Goal: Transaction & Acquisition: Purchase product/service

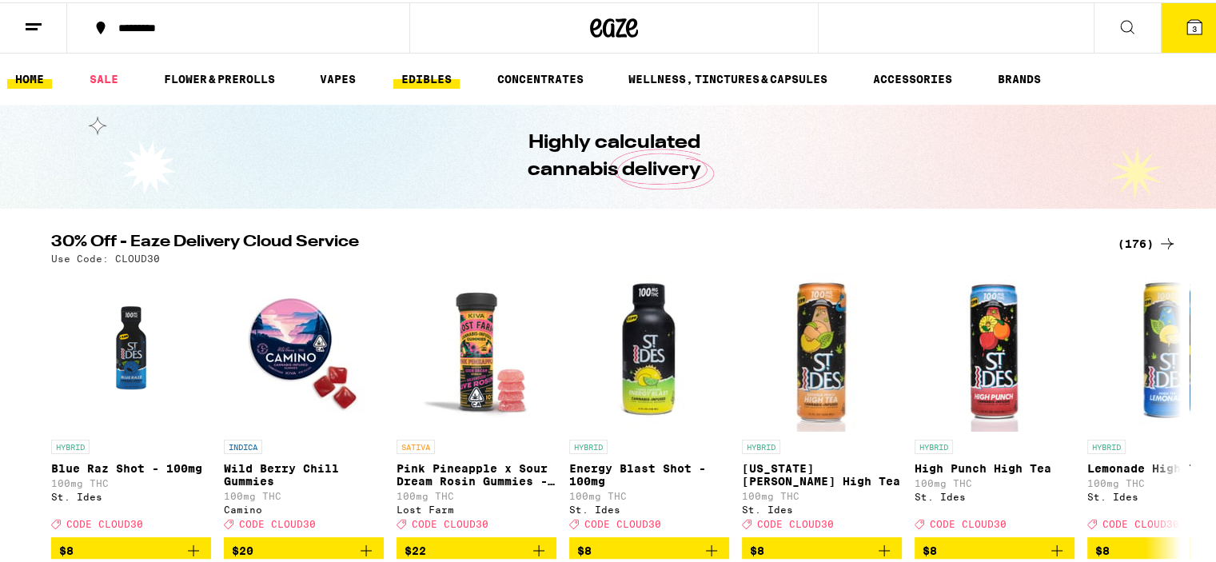
click at [426, 86] on link "EDIBLES" at bounding box center [426, 76] width 66 height 19
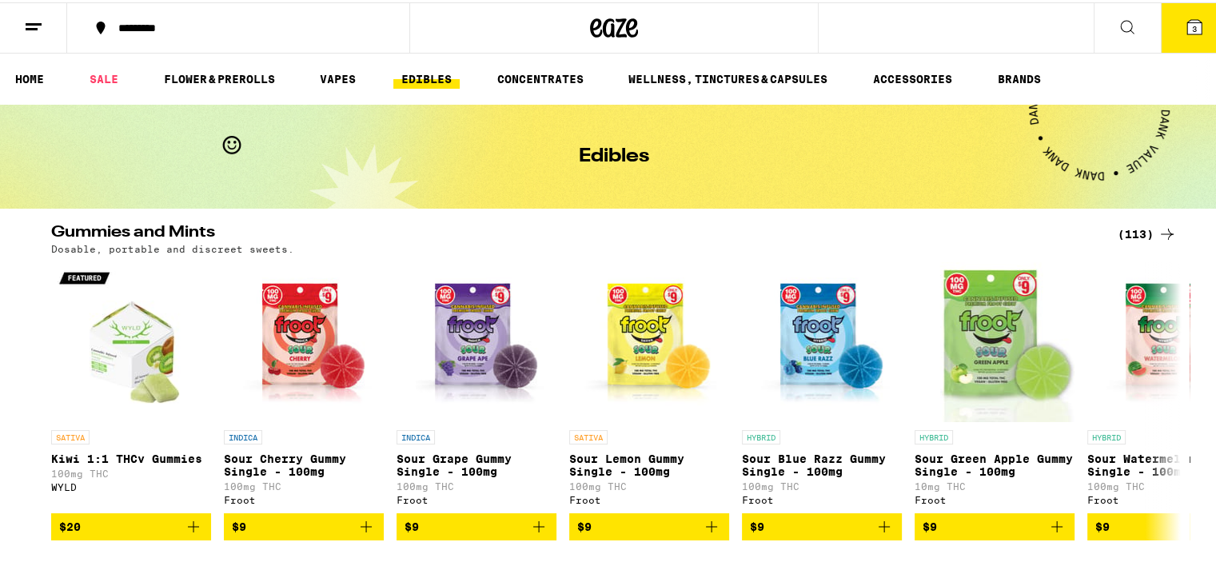
click at [1158, 231] on icon at bounding box center [1167, 231] width 19 height 19
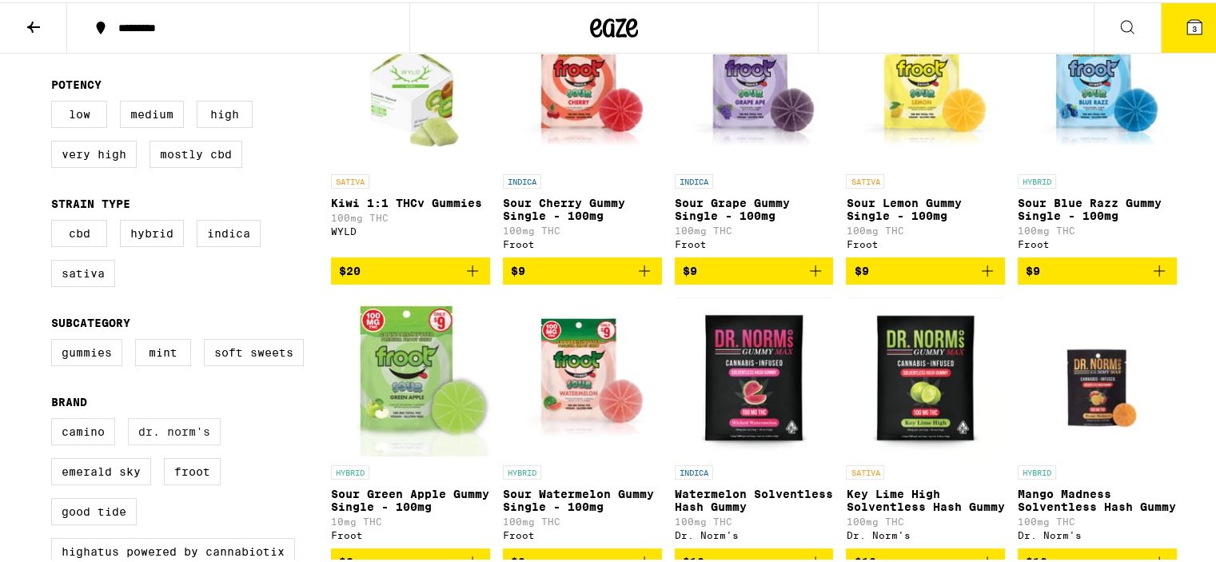
scroll to position [240, 0]
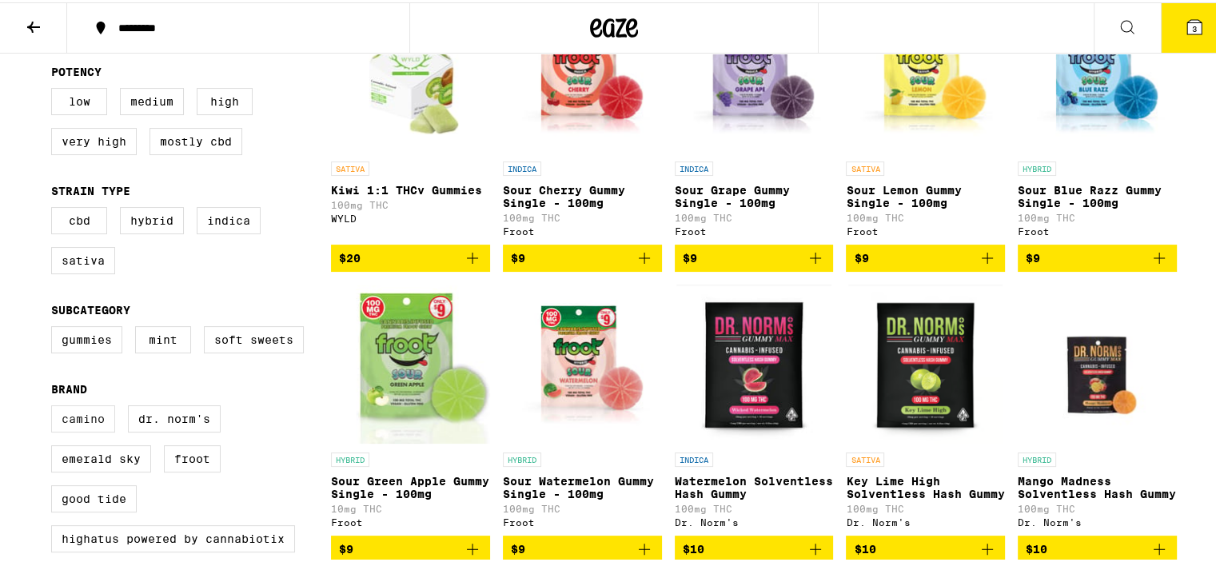
click at [81, 420] on label "Camino" at bounding box center [83, 416] width 64 height 27
click at [55, 406] on input "Camino" at bounding box center [54, 405] width 1 height 1
checkbox input "true"
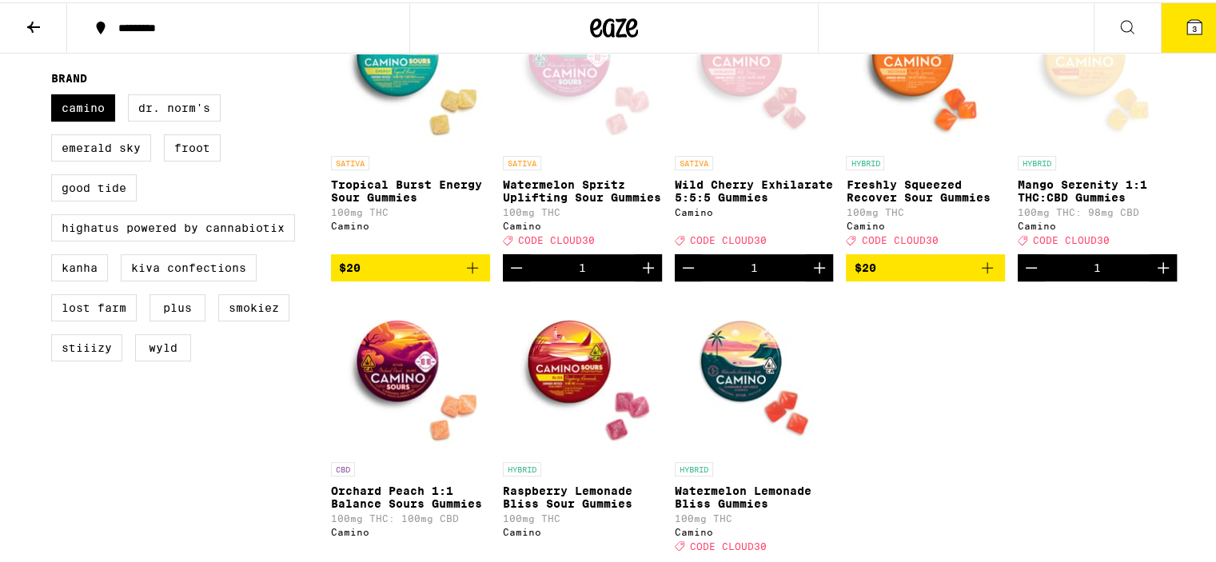
scroll to position [560, 0]
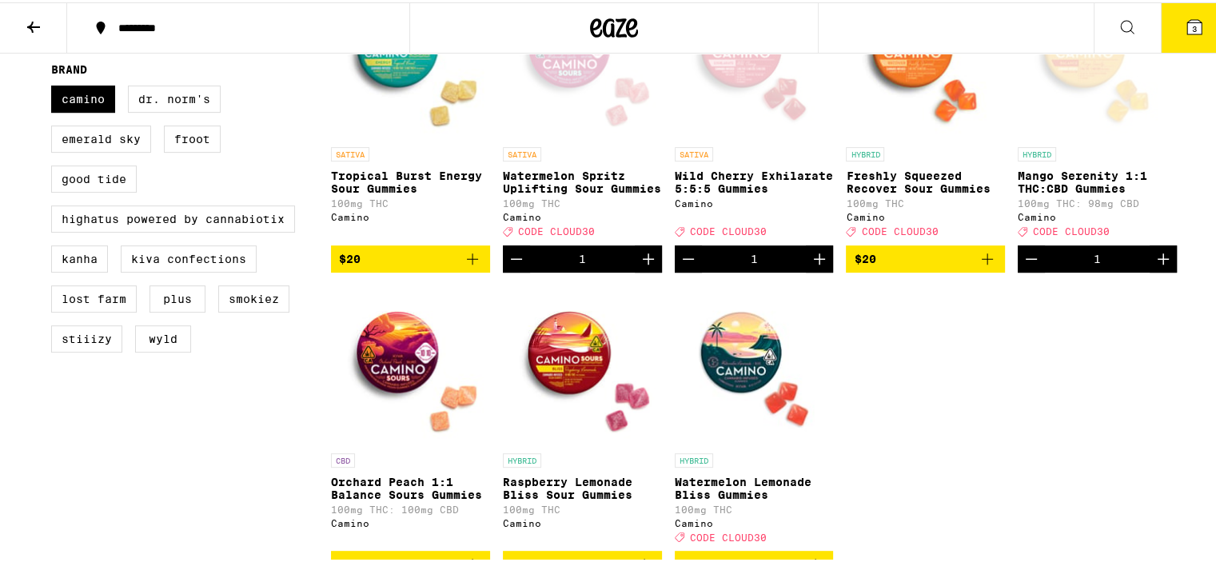
click at [978, 266] on icon "Add to bag" at bounding box center [987, 256] width 19 height 19
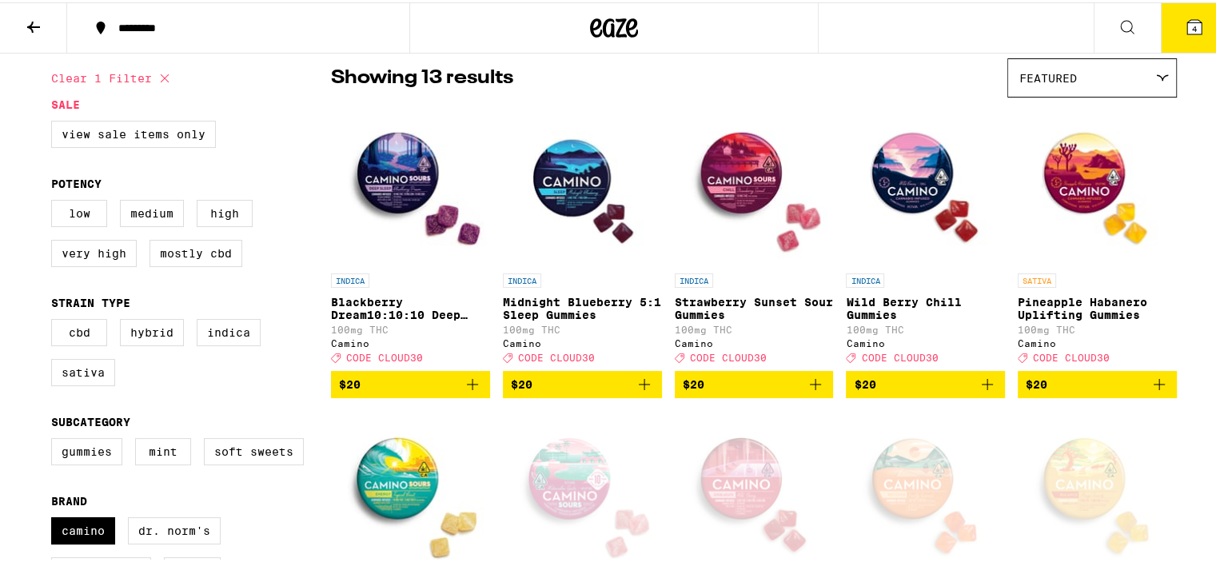
scroll to position [80, 0]
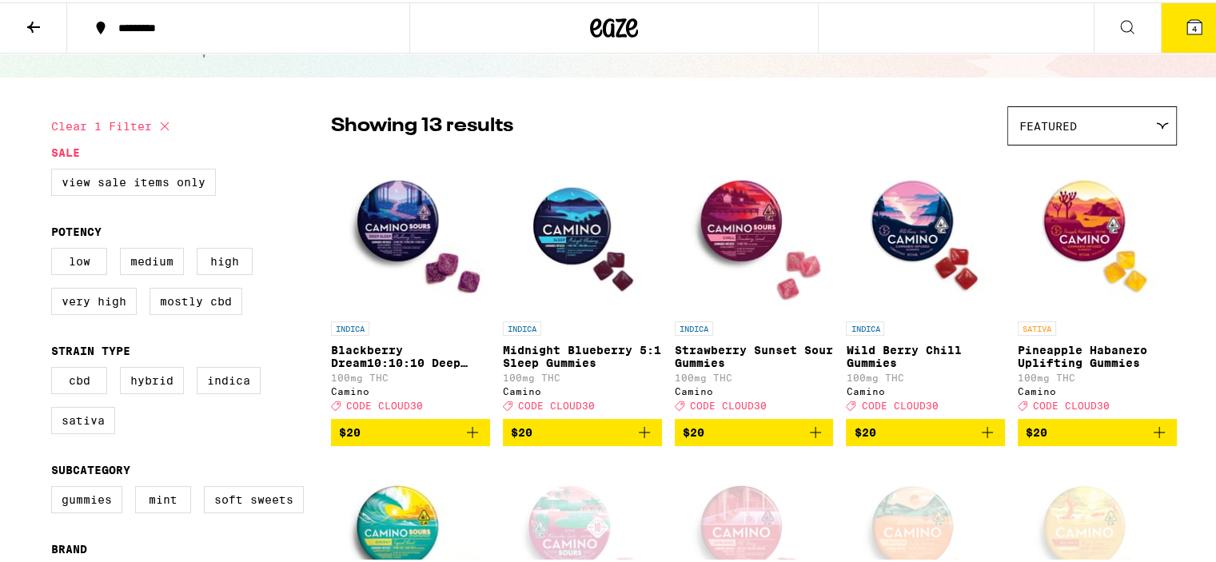
click at [467, 436] on icon "Add to bag" at bounding box center [472, 430] width 11 height 11
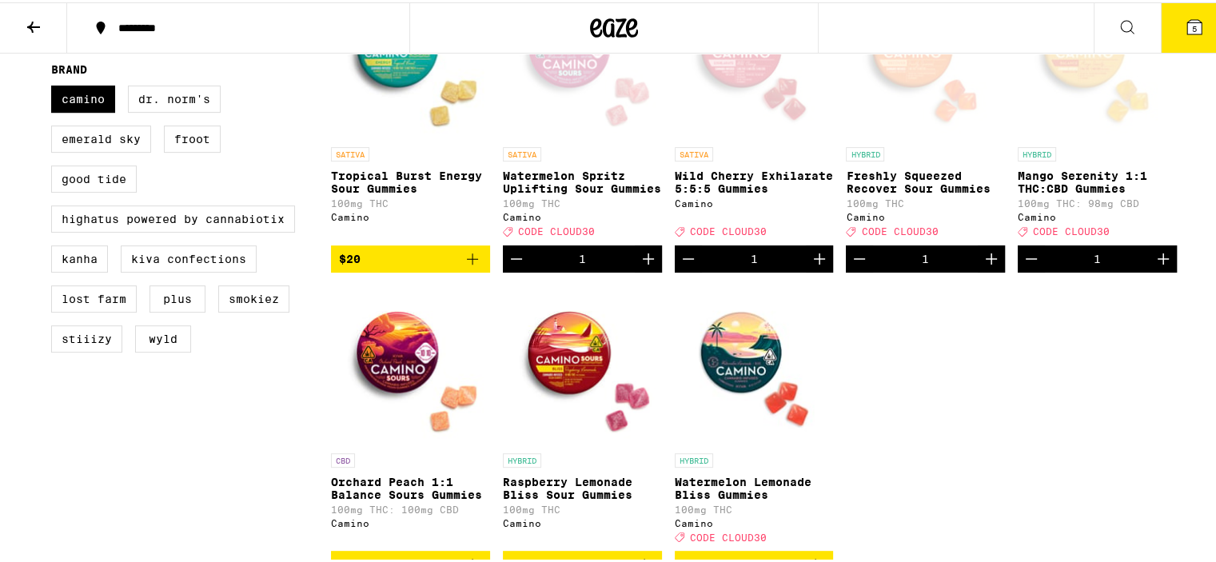
scroll to position [400, 0]
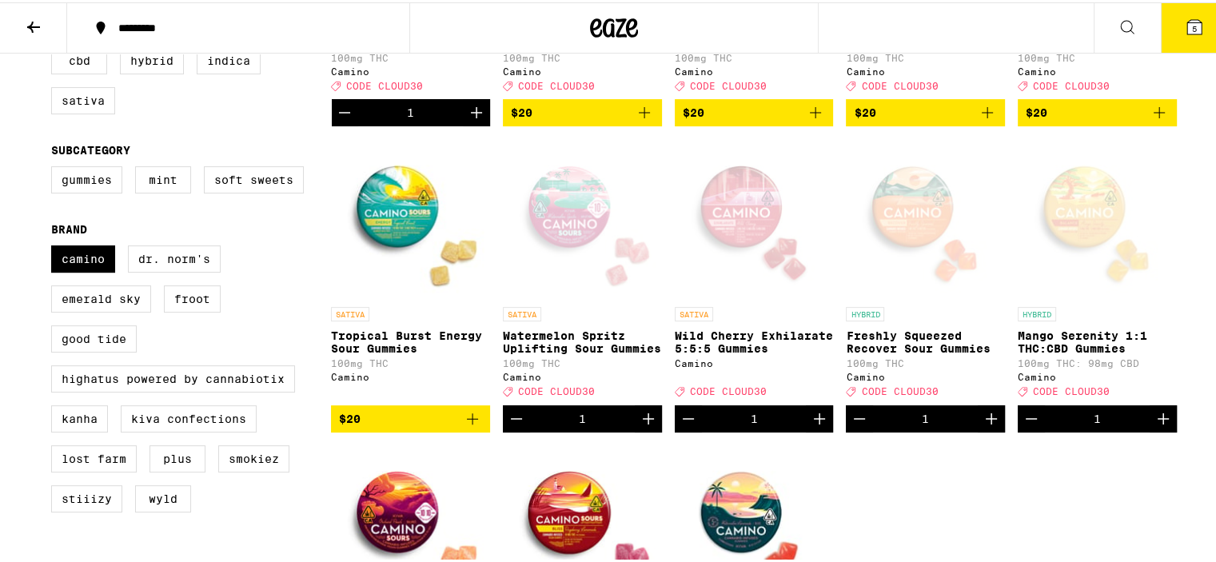
click at [1027, 426] on icon "Decrement" at bounding box center [1031, 416] width 19 height 19
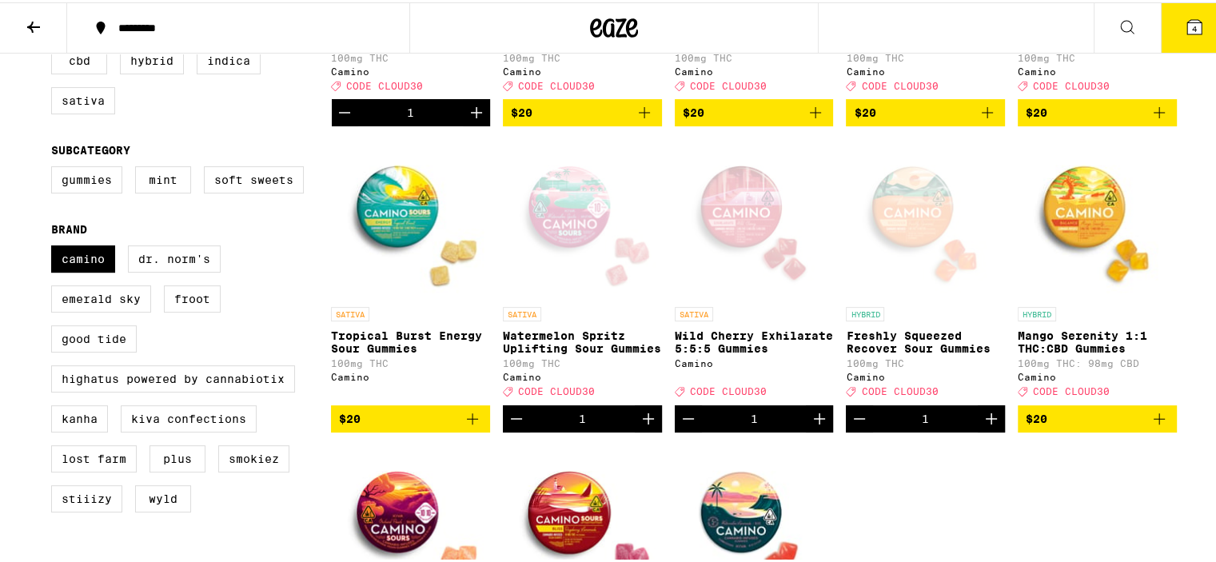
click at [1158, 426] on icon "Add to bag" at bounding box center [1159, 416] width 19 height 19
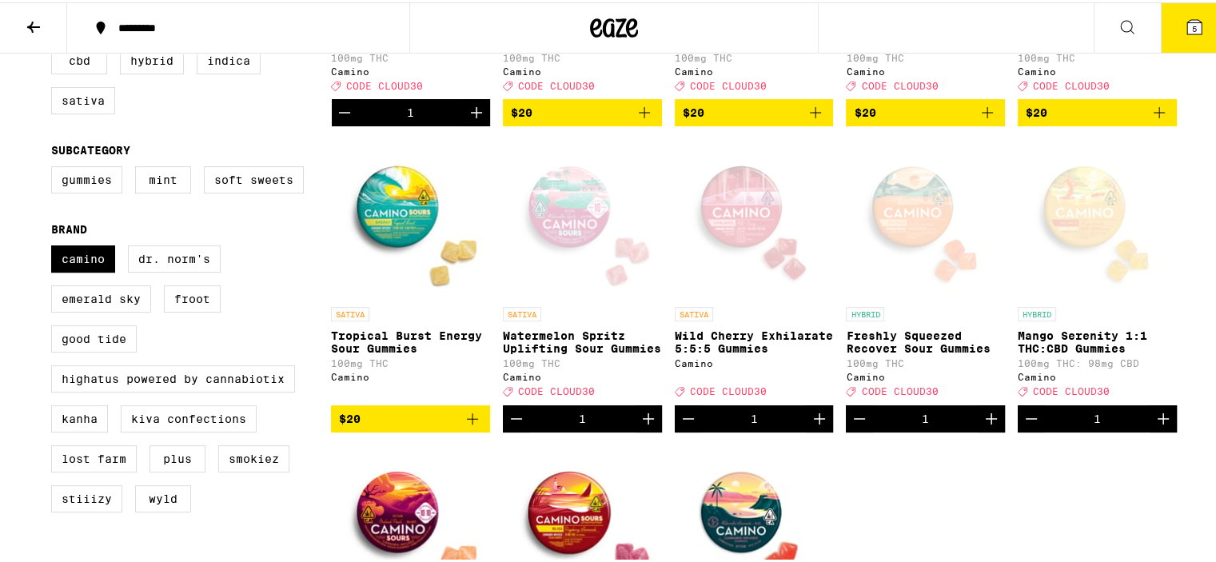
click at [512, 426] on icon "Decrement" at bounding box center [516, 416] width 19 height 19
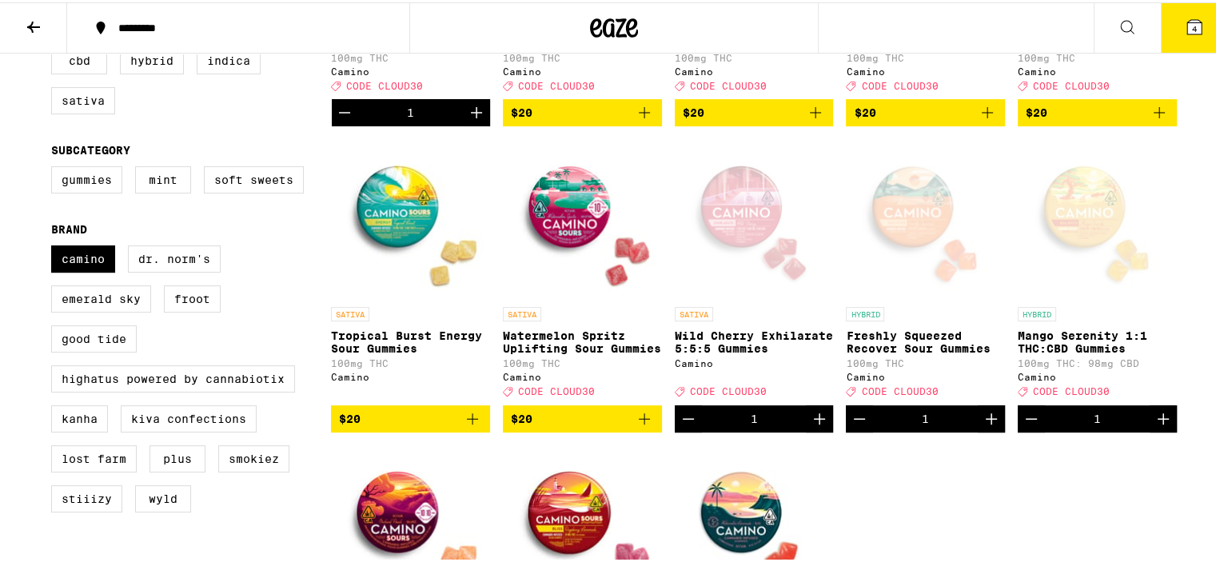
click at [681, 426] on icon "Decrement" at bounding box center [688, 416] width 19 height 19
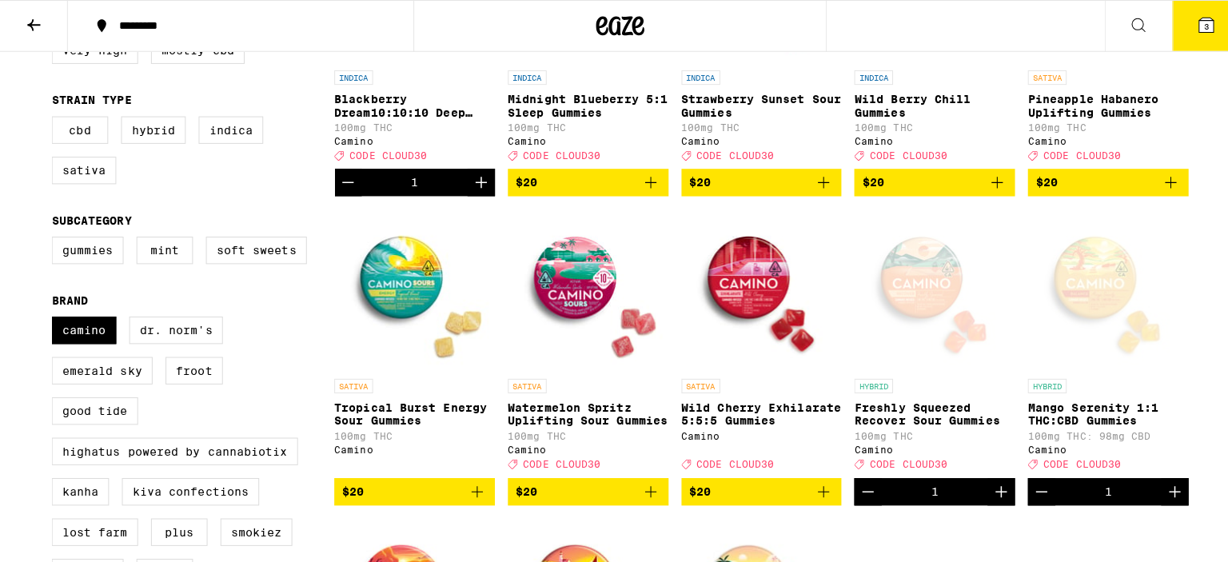
scroll to position [0, 0]
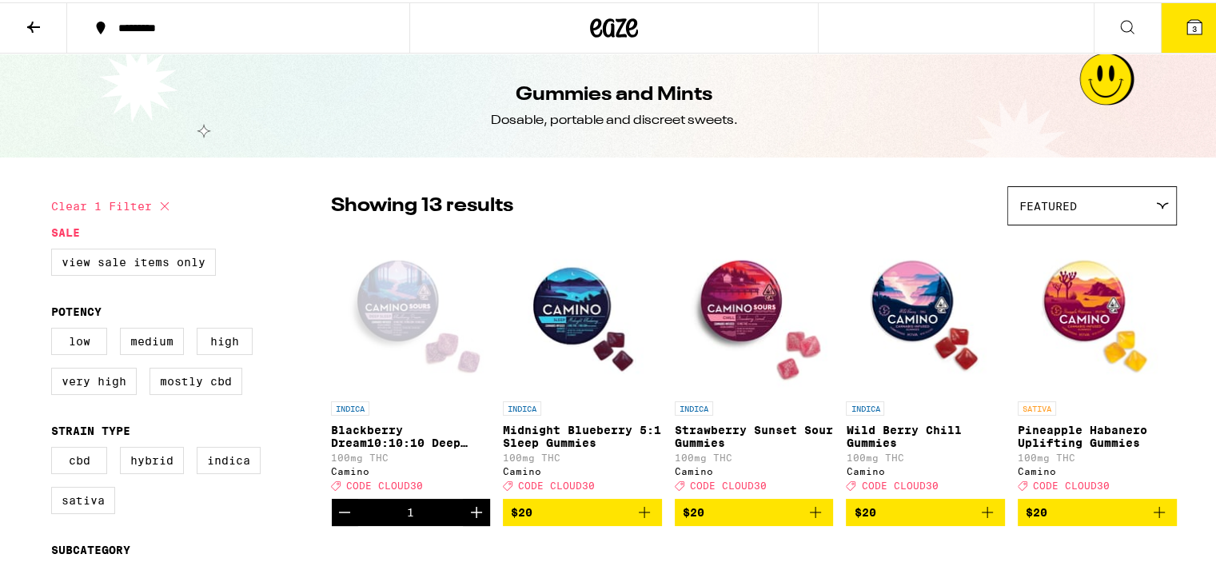
click at [1169, 24] on button "3" at bounding box center [1194, 26] width 67 height 50
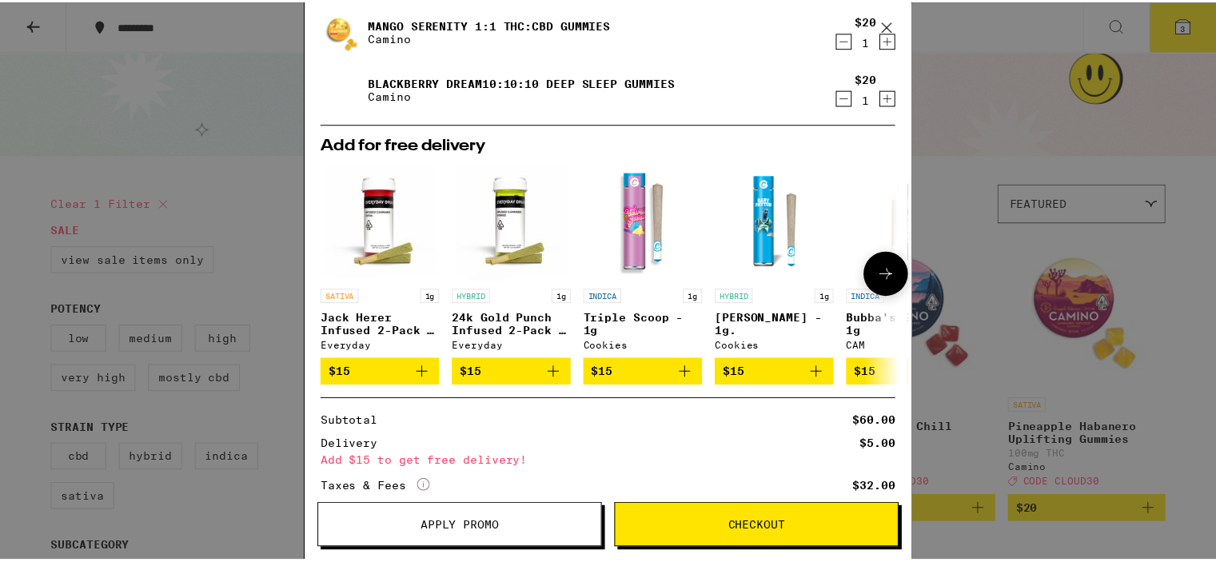
scroll to position [160, 0]
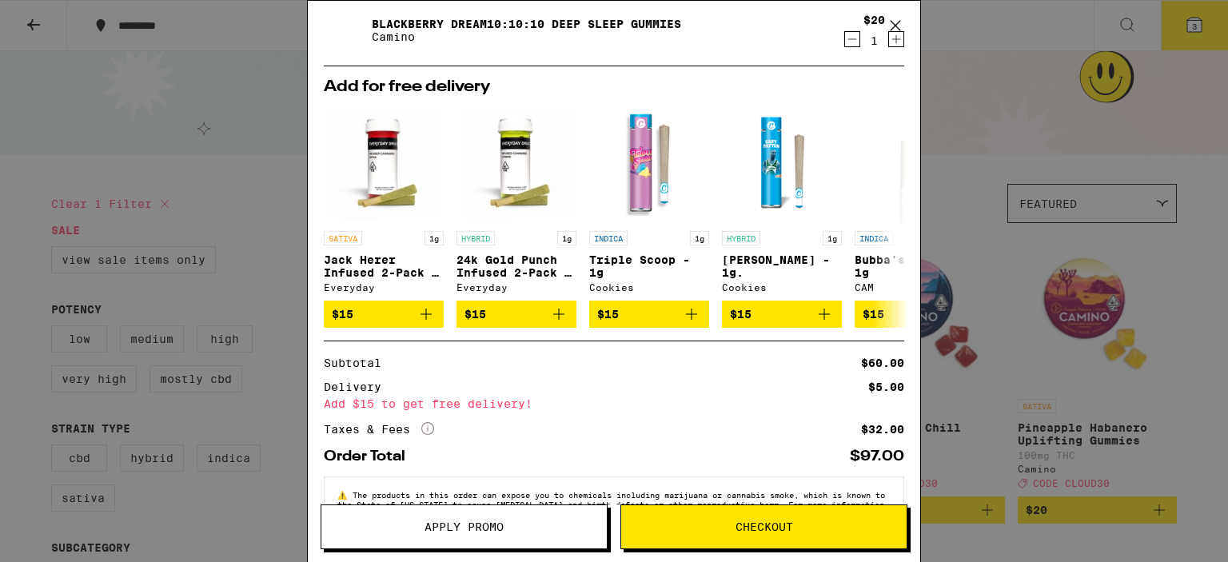
click at [531, 515] on button "Apply Promo" at bounding box center [464, 527] width 287 height 45
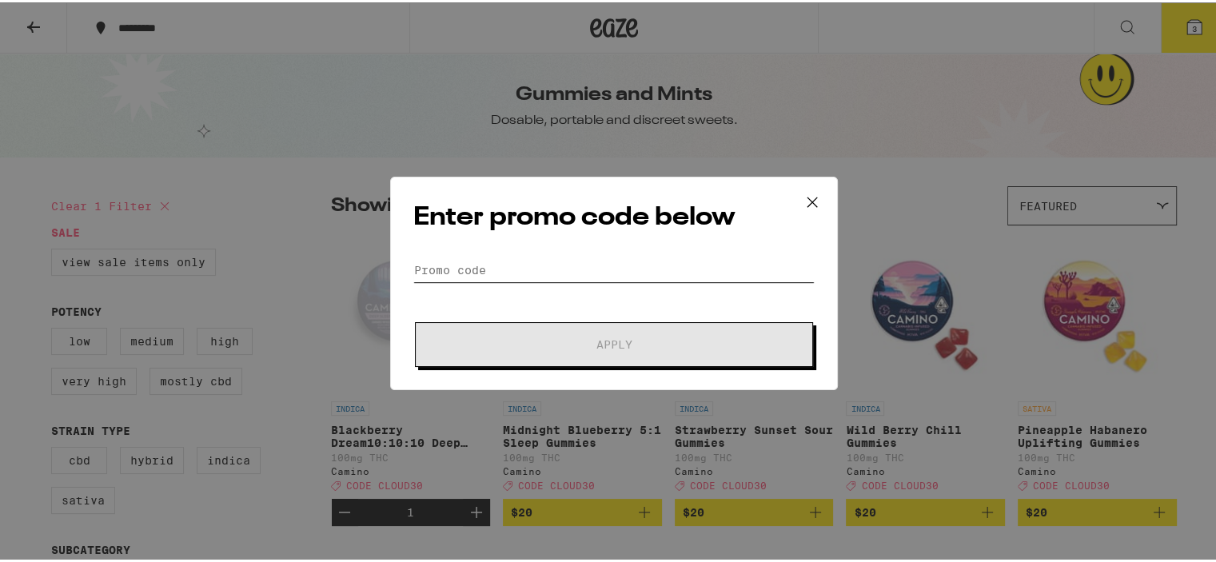
click at [501, 272] on input "Promo Code" at bounding box center [613, 268] width 401 height 24
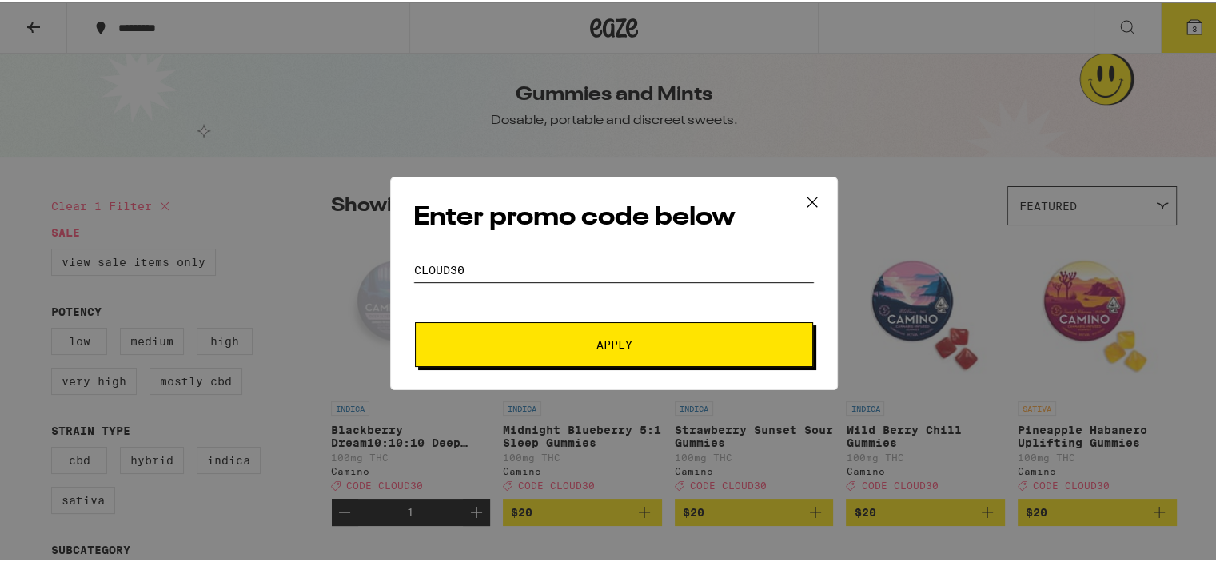
type input "cloud30"
click at [523, 341] on span "Apply" at bounding box center [614, 342] width 288 height 11
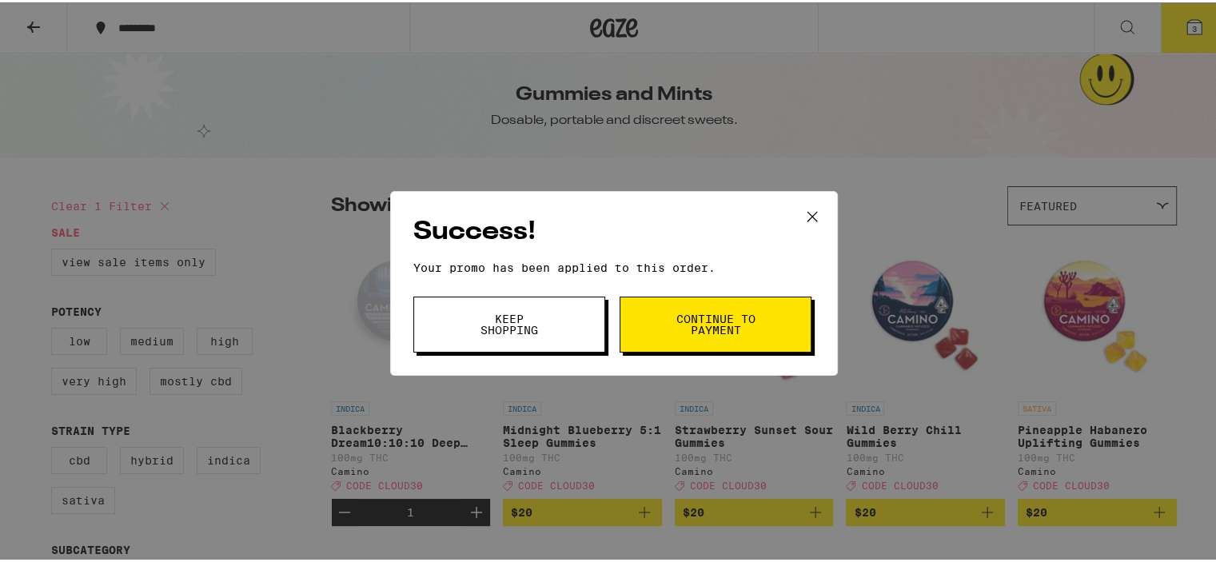
click at [656, 336] on button "Continue to payment" at bounding box center [716, 322] width 192 height 56
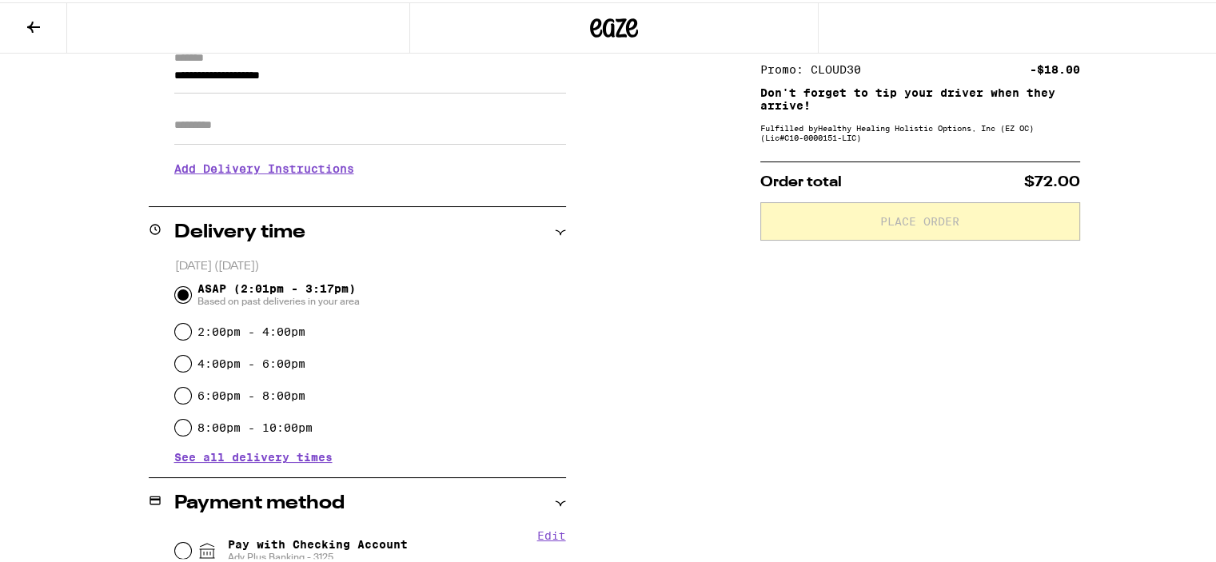
scroll to position [320, 0]
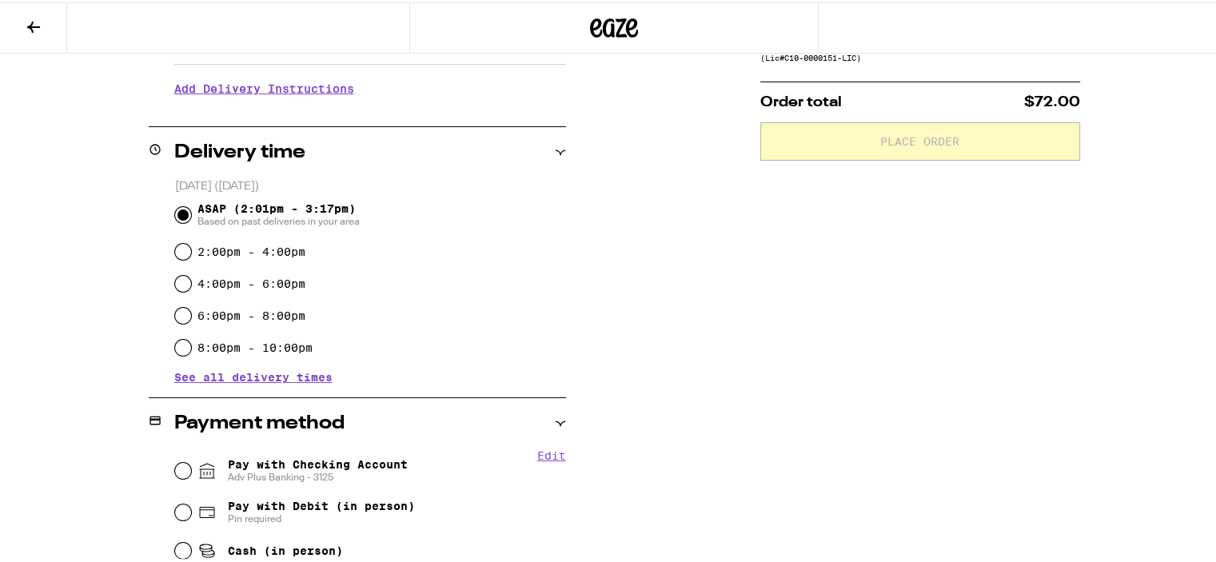
click at [290, 377] on span "See all delivery times" at bounding box center [253, 374] width 158 height 11
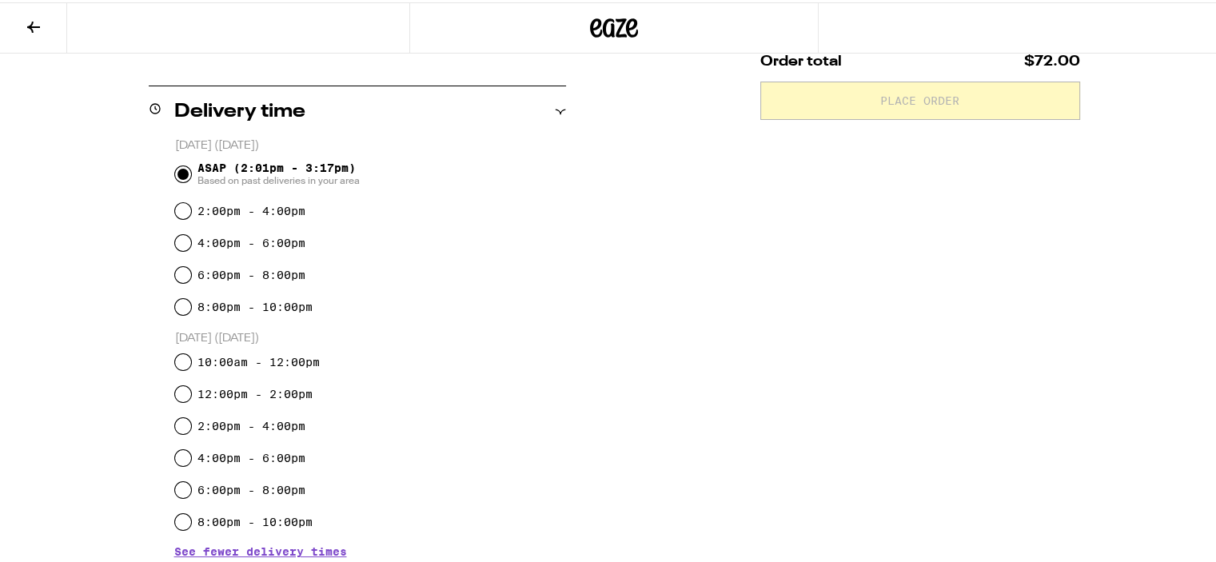
scroll to position [400, 0]
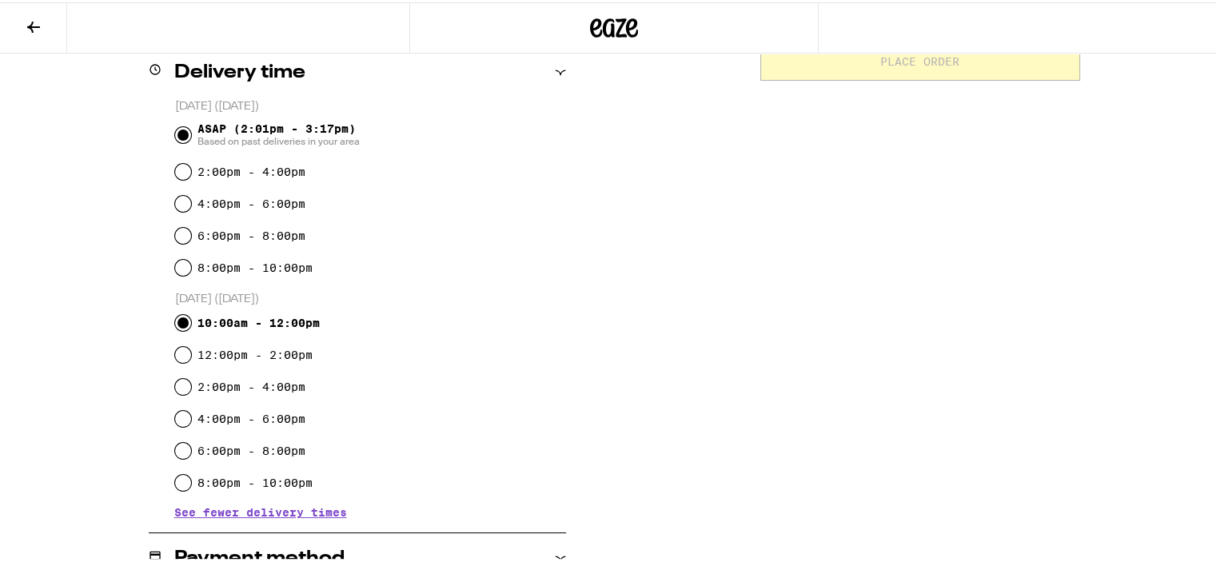
click at [175, 325] on input "10:00am - 12:00pm" at bounding box center [183, 321] width 16 height 16
radio input "true"
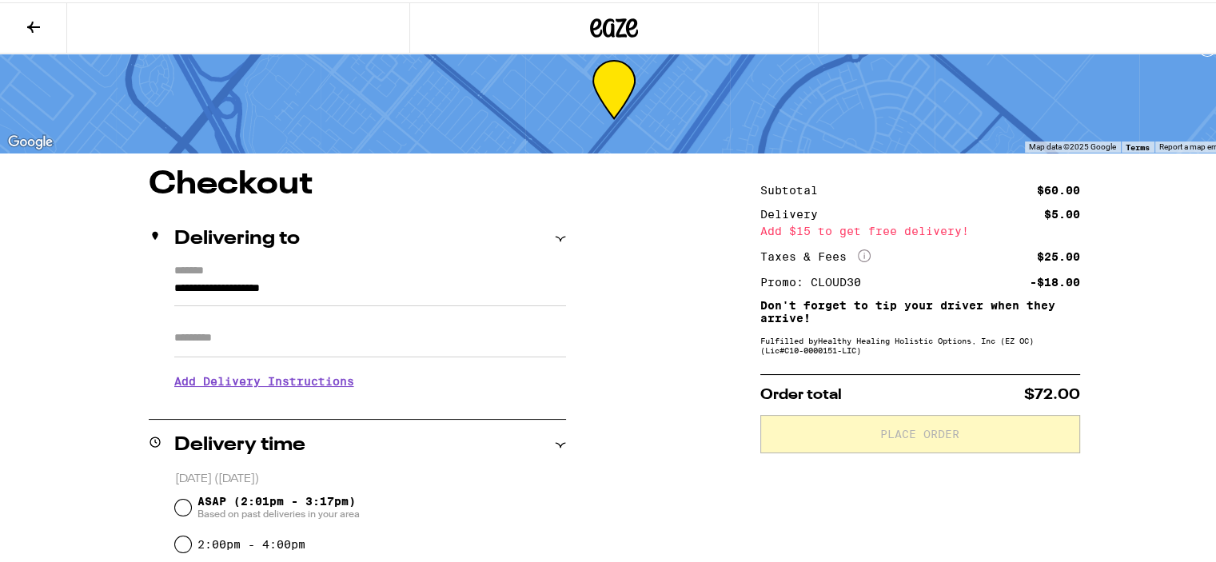
scroll to position [0, 0]
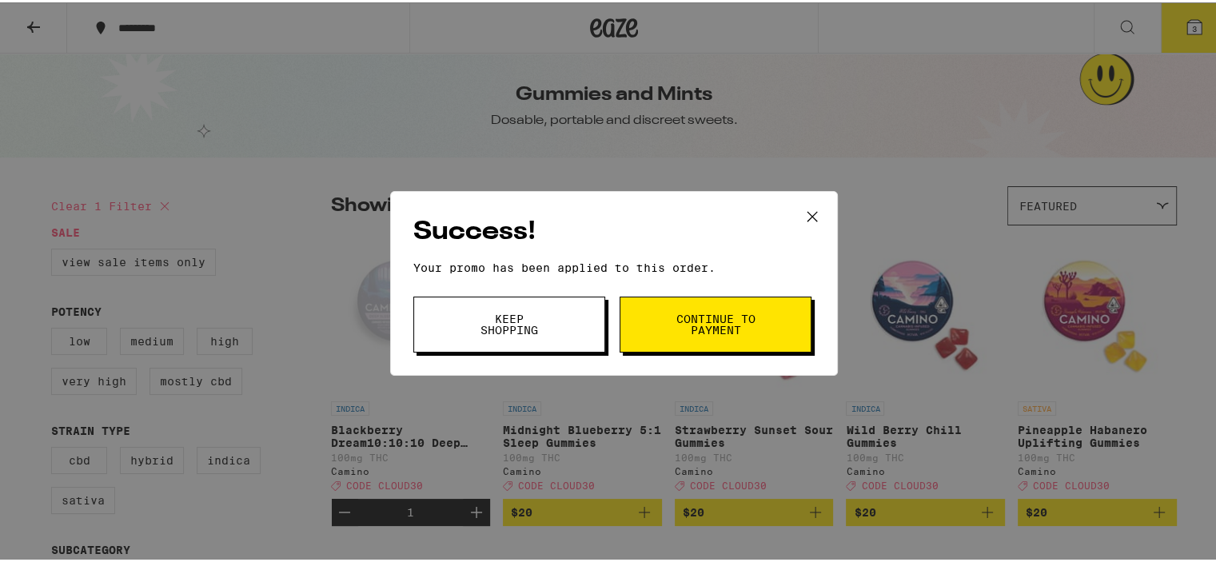
click at [520, 319] on span "Keep Shopping" at bounding box center [510, 322] width 82 height 22
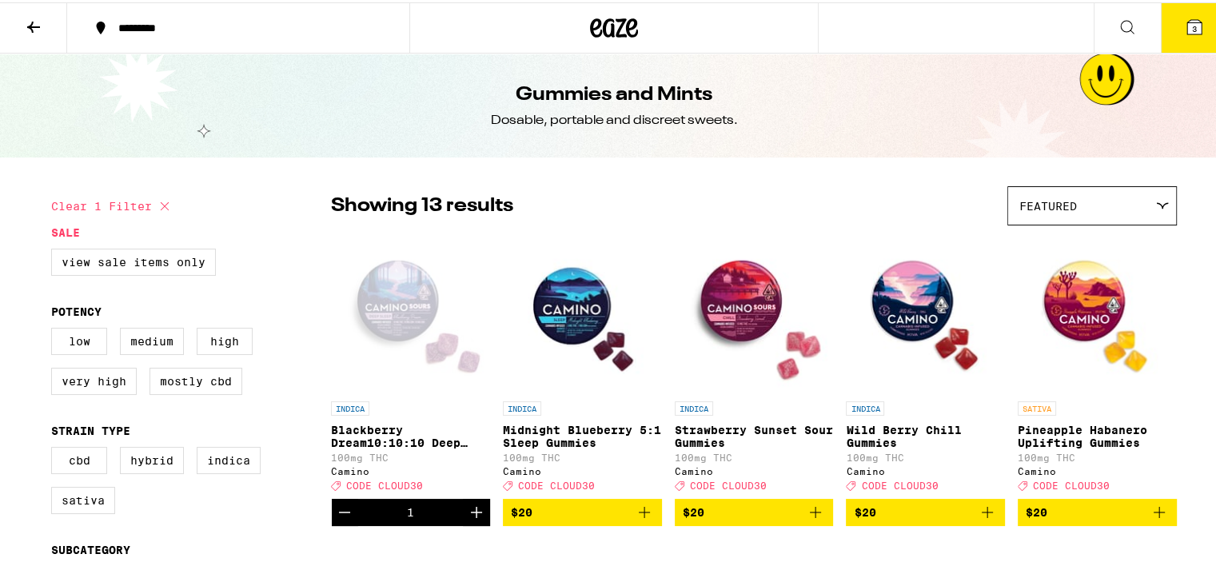
click at [1187, 30] on icon at bounding box center [1194, 25] width 14 height 14
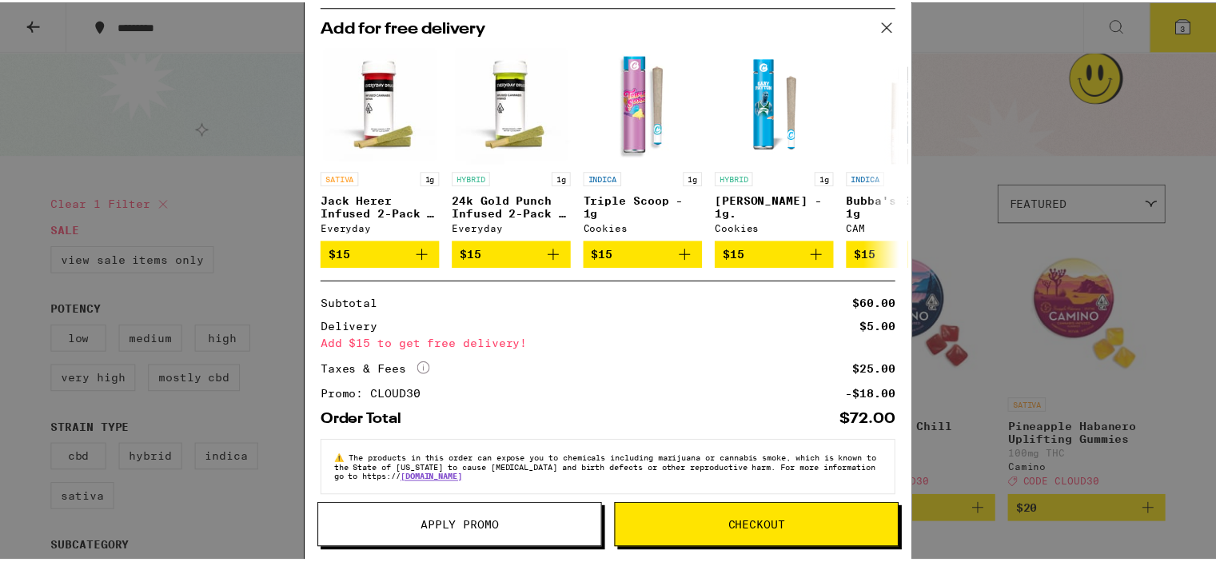
scroll to position [238, 0]
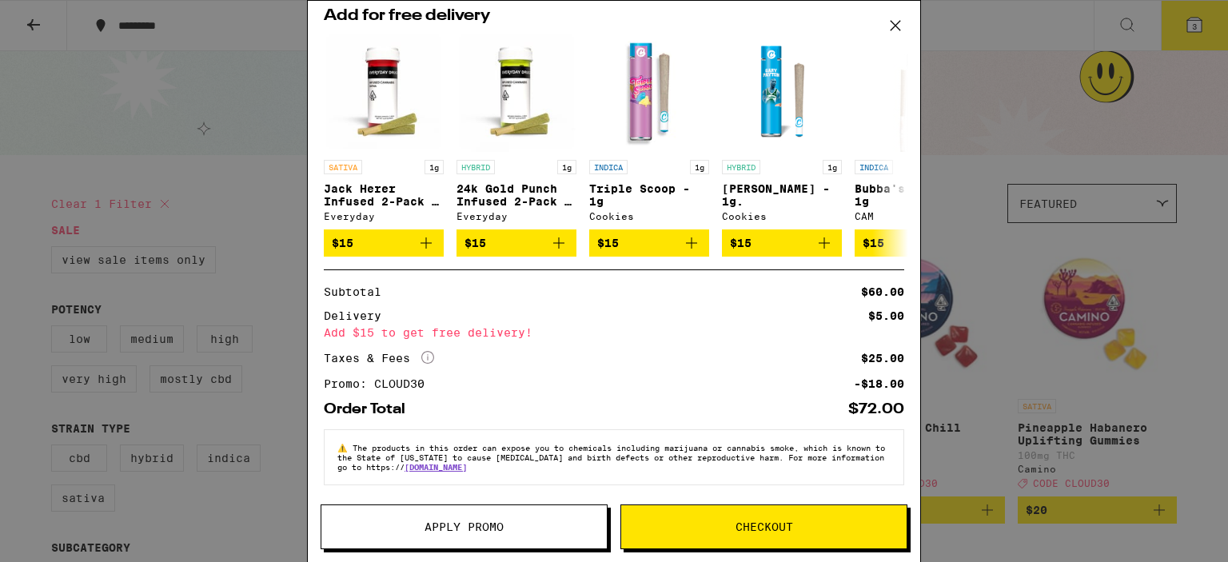
click at [702, 549] on button "Checkout" at bounding box center [764, 527] width 287 height 45
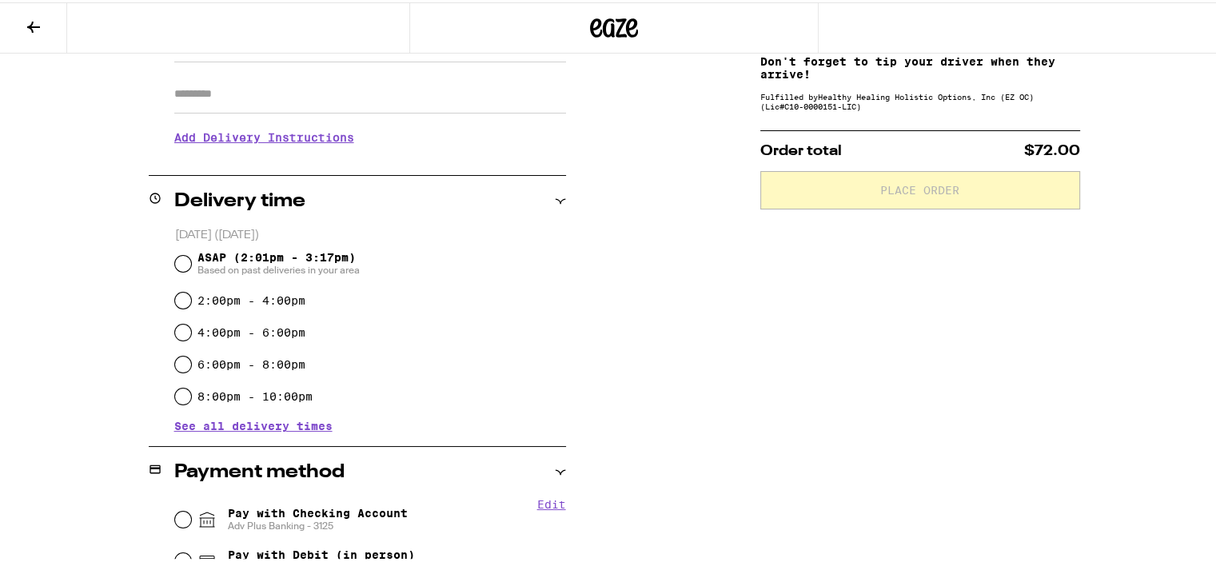
scroll to position [245, 0]
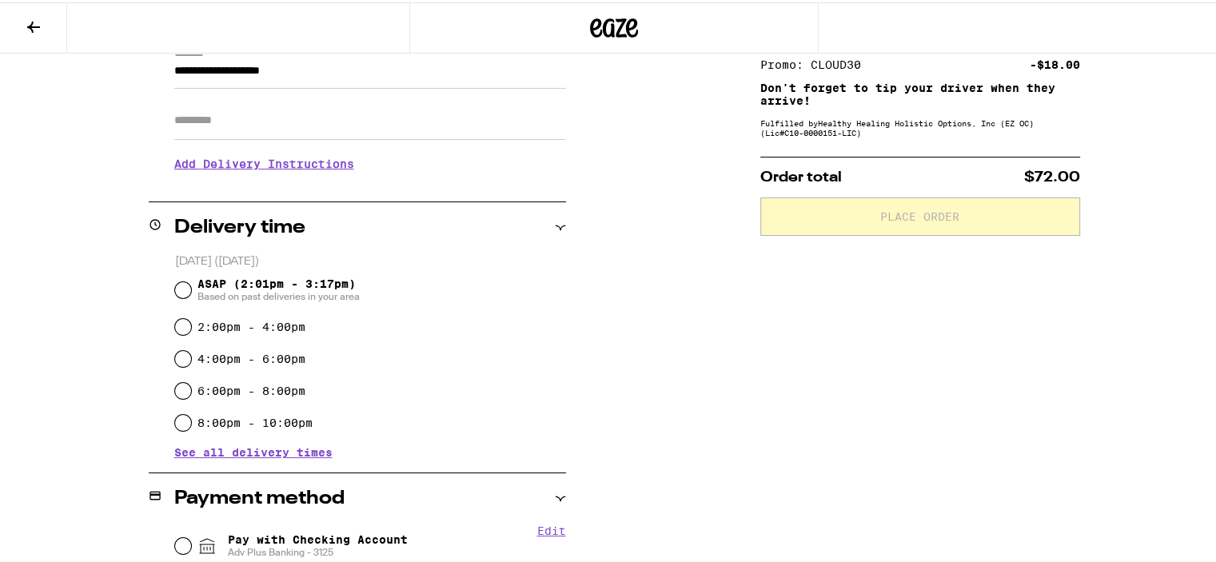
click at [290, 455] on span "See all delivery times" at bounding box center [253, 450] width 158 height 11
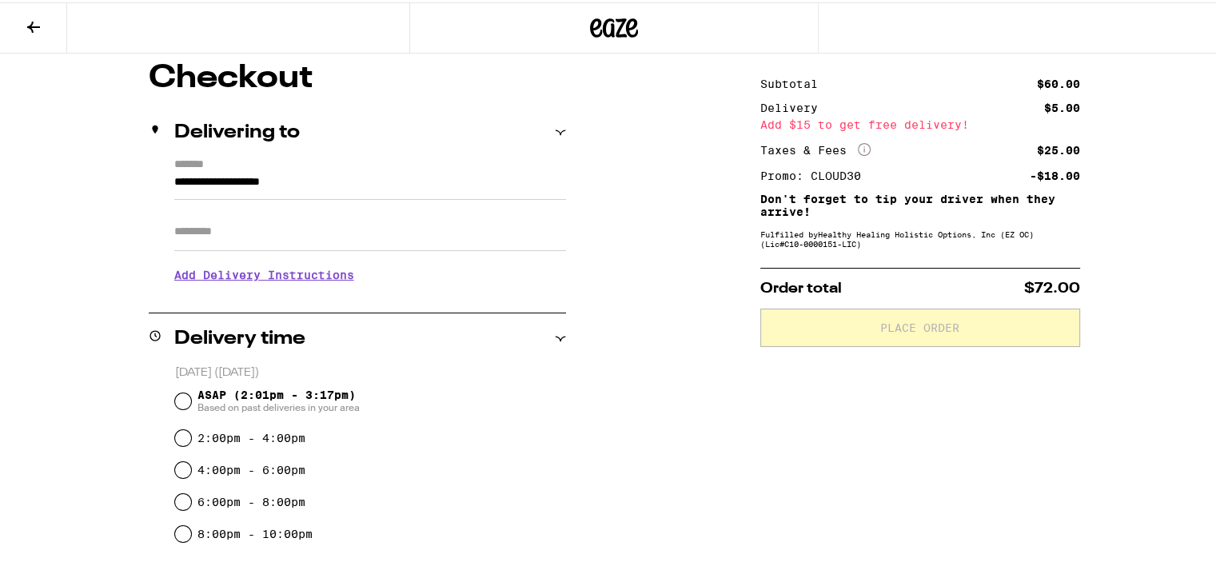
scroll to position [0, 0]
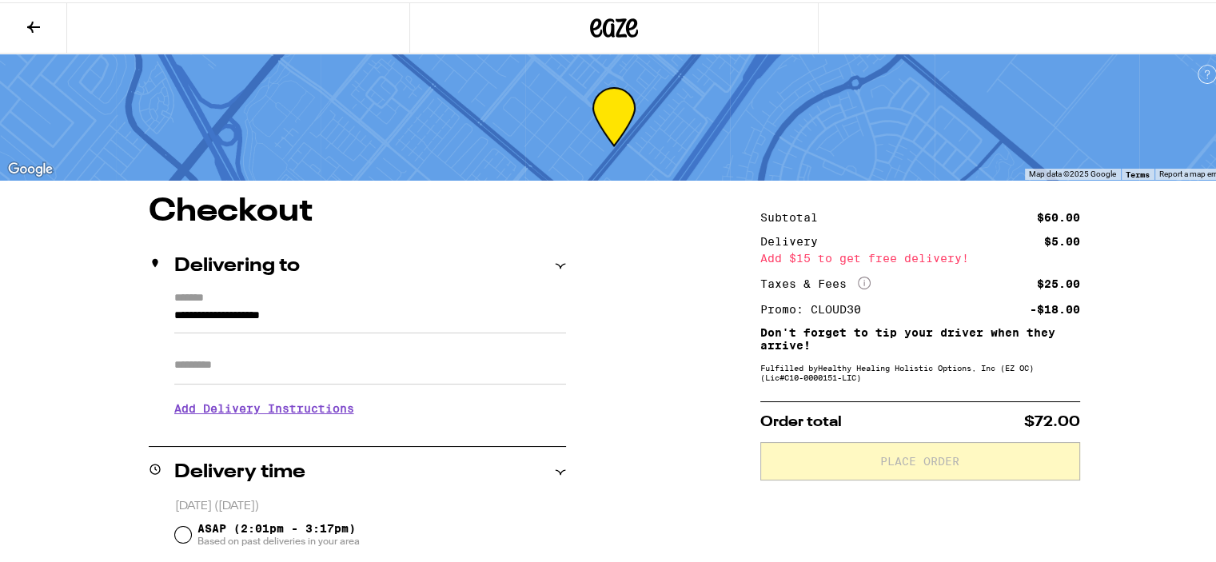
click at [479, 352] on input "Apt/Suite" at bounding box center [370, 363] width 392 height 38
type input "****"
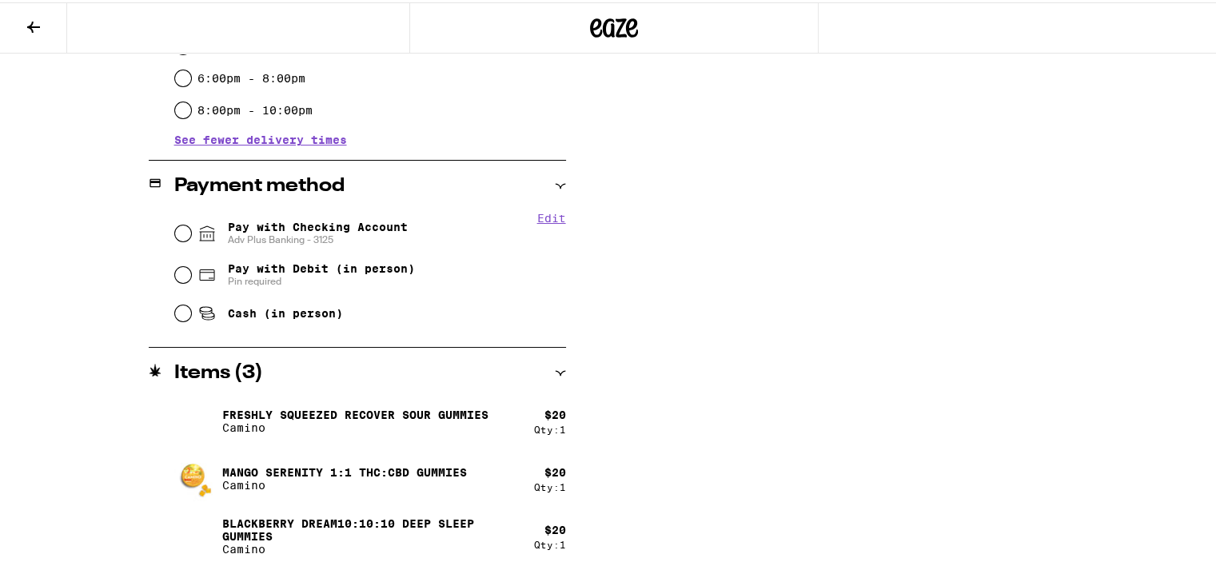
scroll to position [793, 0]
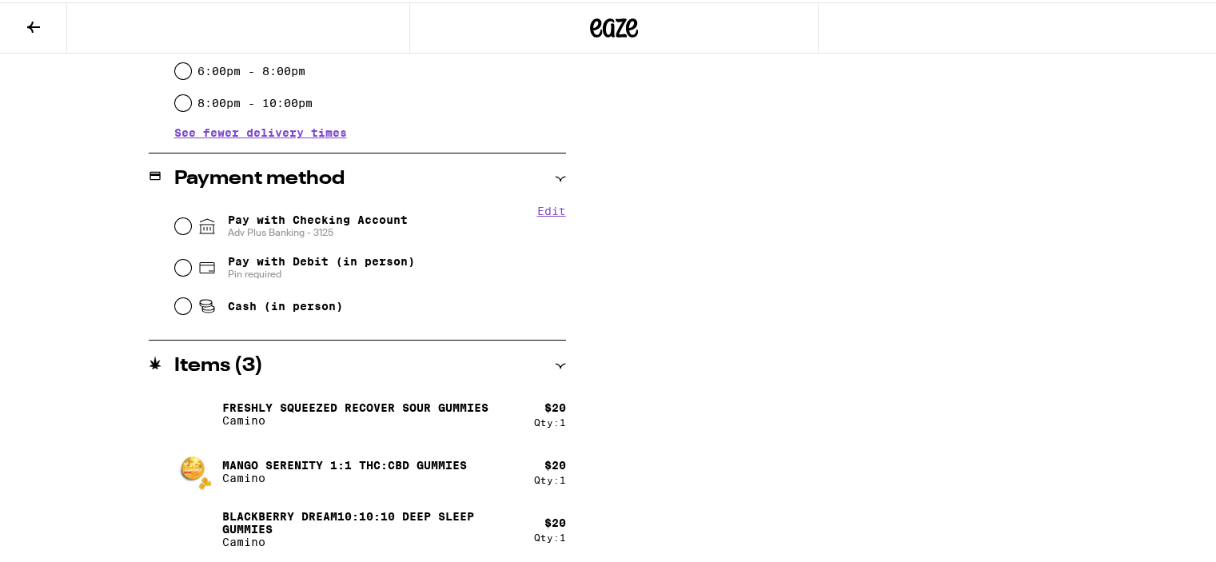
click at [371, 227] on span "Adv Plus Banking - 3125" at bounding box center [318, 230] width 180 height 13
click at [191, 227] on input "Pay with Checking Account Adv Plus Banking - 3125" at bounding box center [183, 224] width 16 height 16
radio input "true"
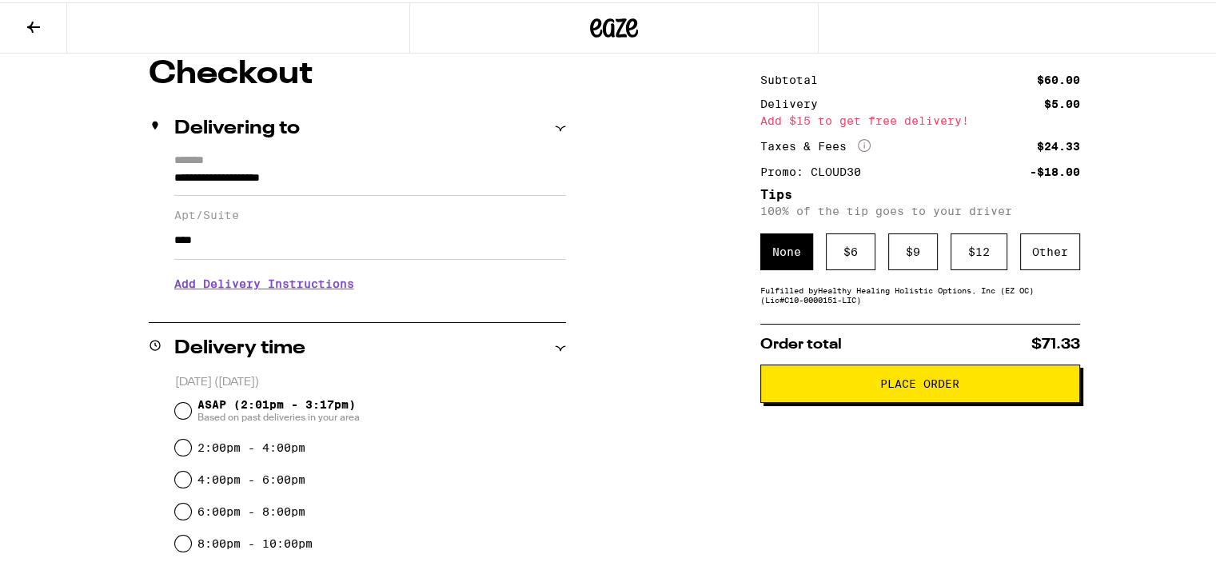
scroll to position [124, 0]
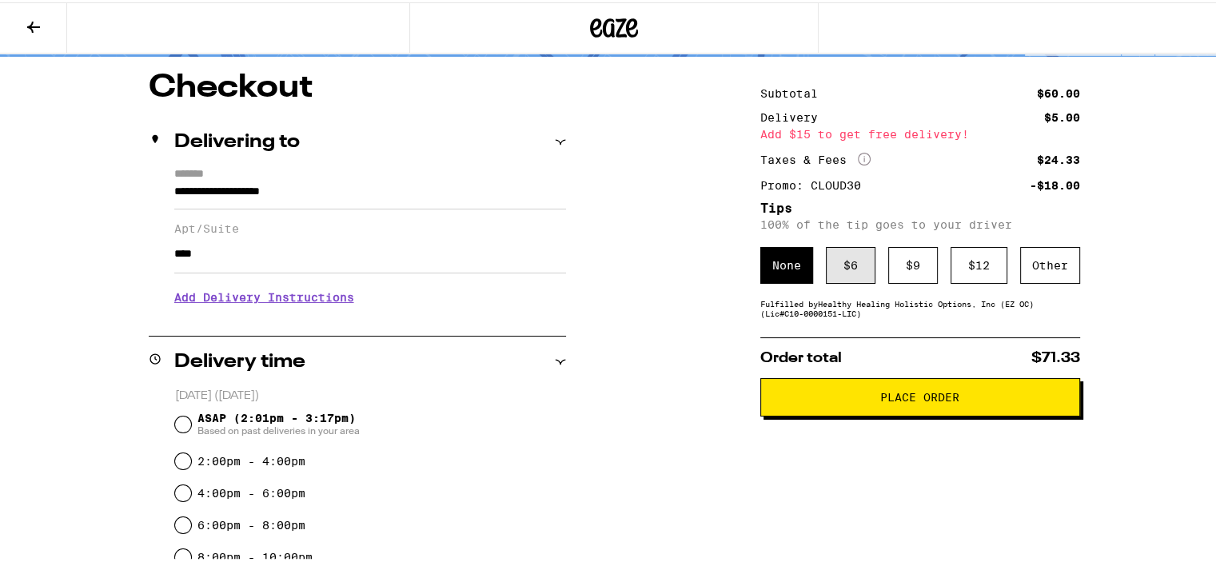
click at [854, 265] on div "$ 6" at bounding box center [851, 263] width 50 height 37
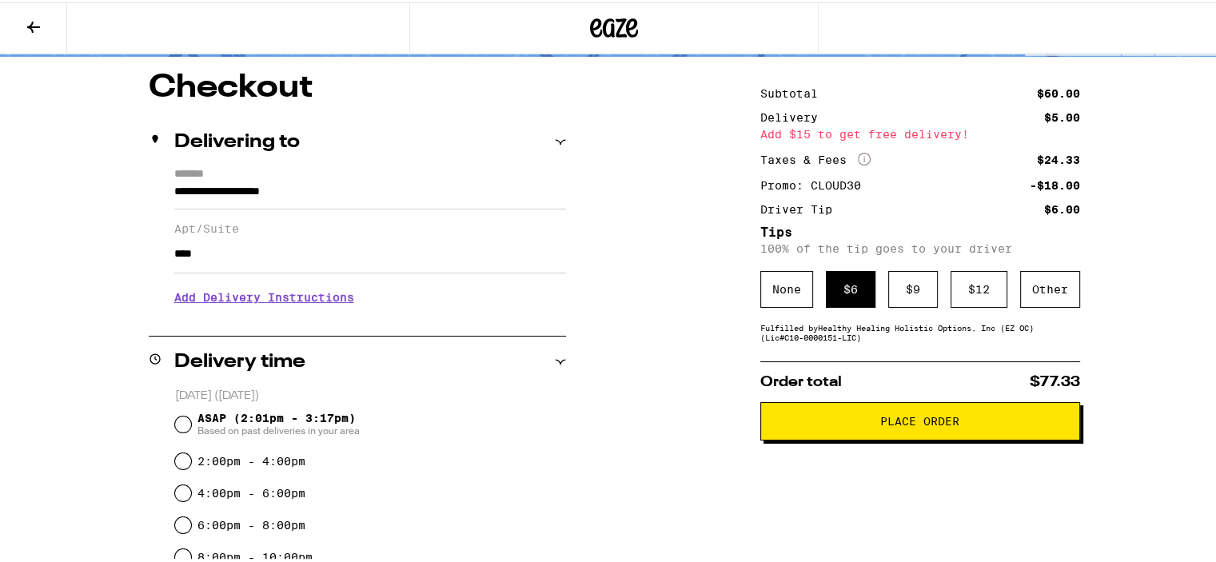
click at [906, 406] on button "Place Order" at bounding box center [920, 419] width 320 height 38
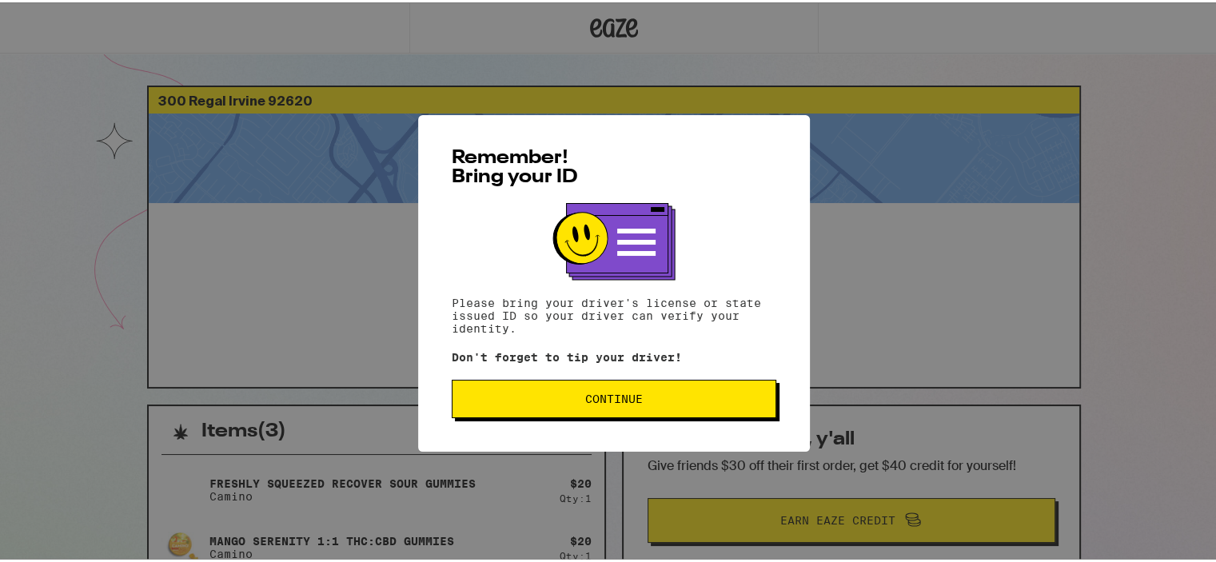
click at [662, 396] on span "Continue" at bounding box center [613, 396] width 297 height 11
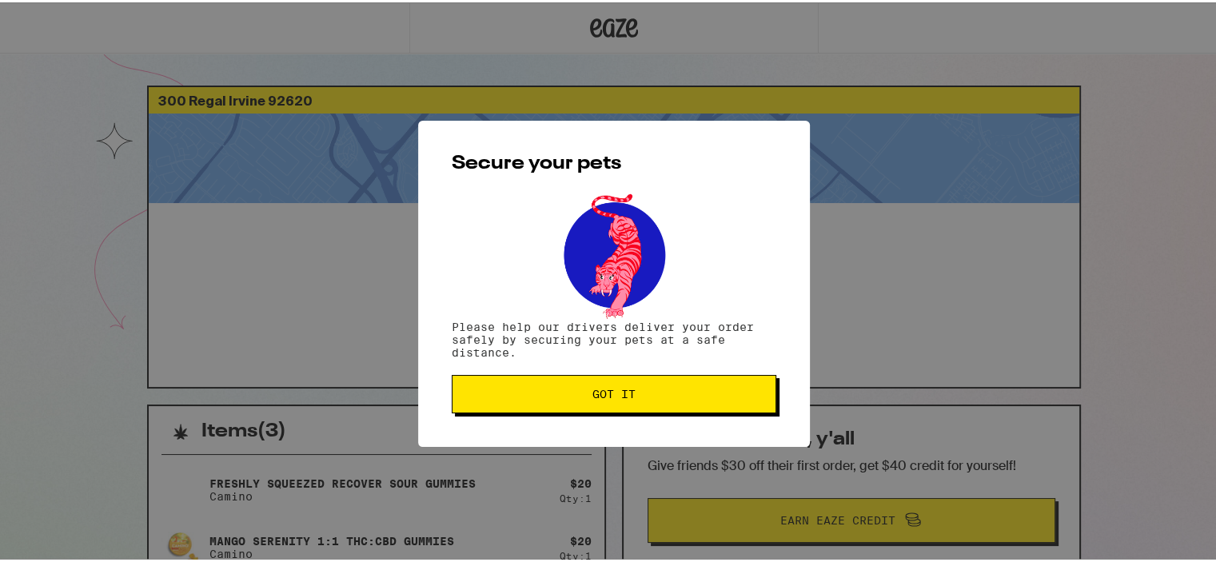
click at [659, 389] on span "Got it" at bounding box center [613, 391] width 297 height 11
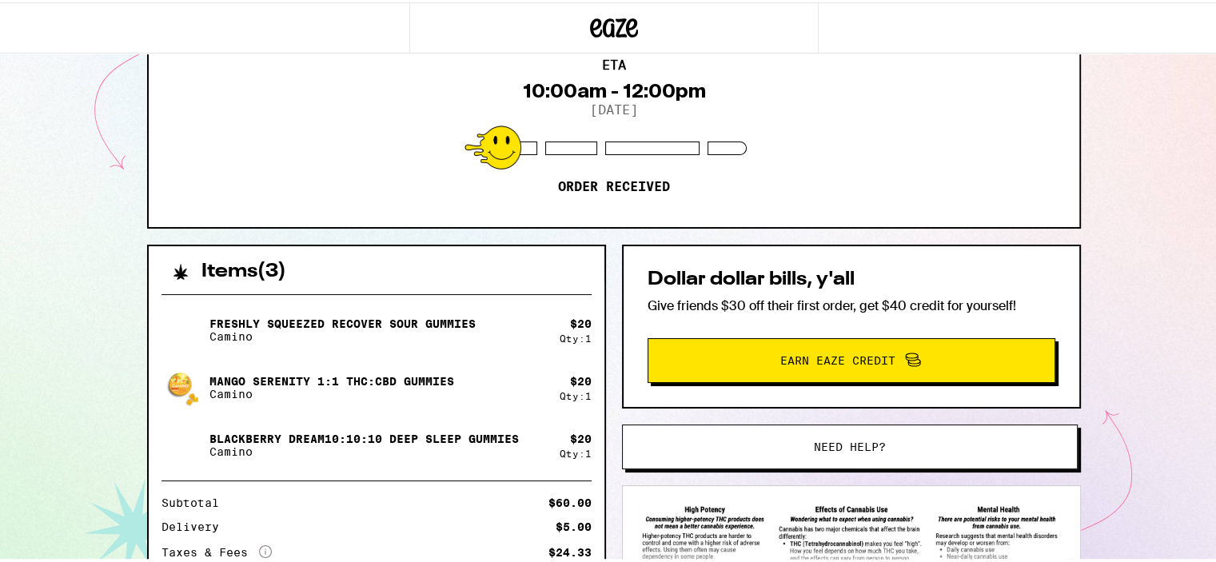
scroll to position [240, 0]
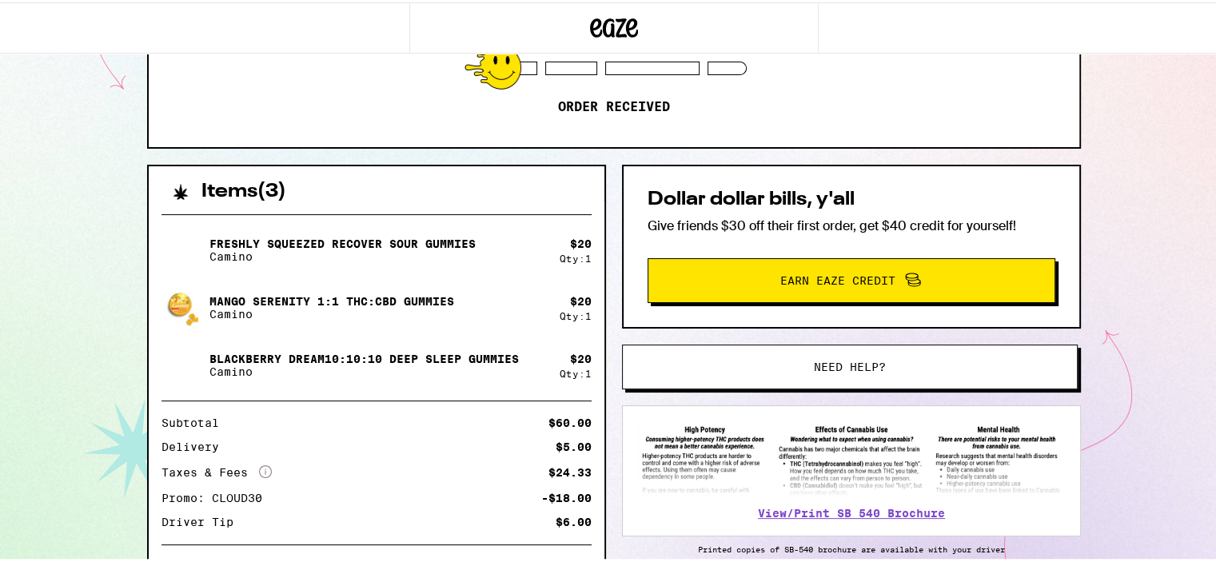
click at [172, 245] on img at bounding box center [184, 248] width 45 height 45
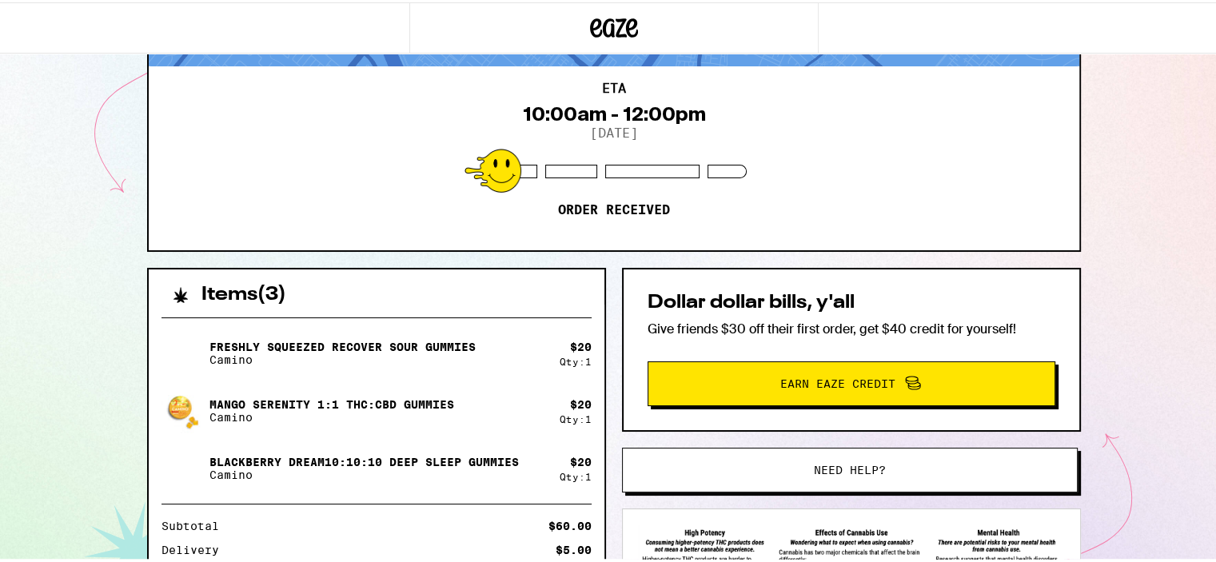
scroll to position [0, 0]
